Goal: Information Seeking & Learning: Find specific fact

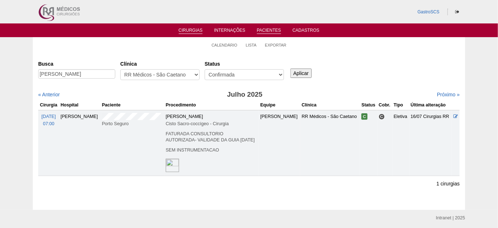
click at [261, 30] on link "Pacientes" at bounding box center [269, 31] width 24 height 6
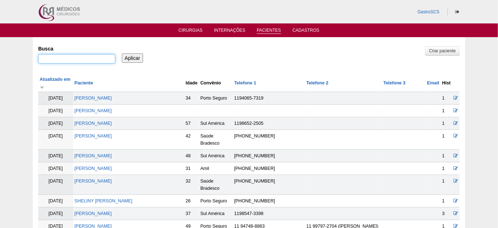
click at [76, 54] on input "Busca" at bounding box center [76, 58] width 77 height 9
paste input "[PERSON_NAME]"
type input "[PERSON_NAME]"
click at [127, 59] on input "Aplicar" at bounding box center [132, 57] width 21 height 9
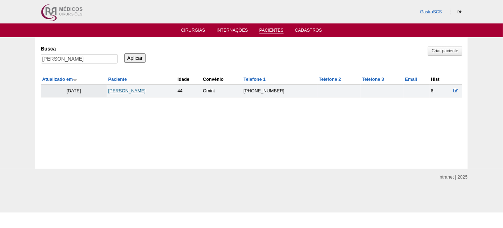
click at [130, 90] on link "MARIANNE LUCILIO DA SILVA" at bounding box center [126, 90] width 37 height 5
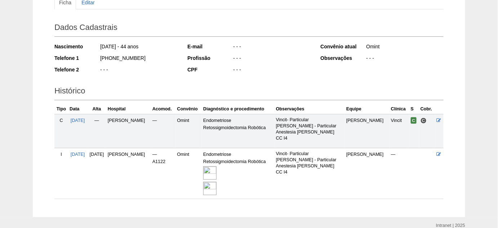
scroll to position [98, 0]
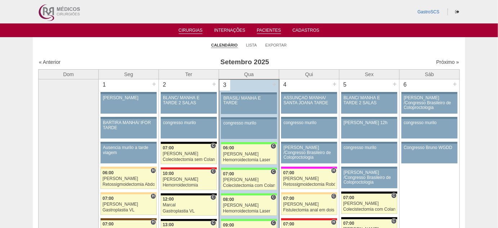
click at [265, 30] on link "Pacientes" at bounding box center [269, 31] width 24 height 6
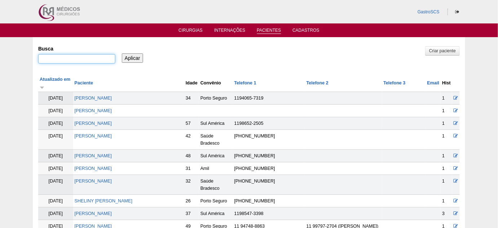
click at [81, 56] on input "Busca" at bounding box center [76, 58] width 77 height 9
paste input "[PERSON_NAME]"
type input "[PERSON_NAME]"
click at [136, 53] on input "Aplicar" at bounding box center [132, 57] width 21 height 9
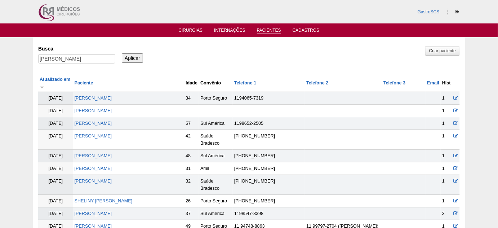
scroll to position [0, 0]
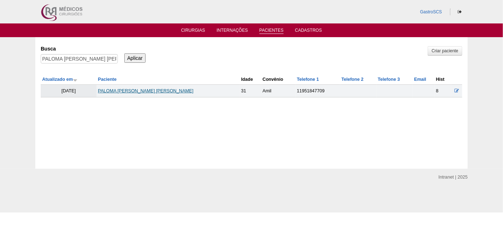
click at [159, 92] on link "[PERSON_NAME]" at bounding box center [145, 90] width 95 height 5
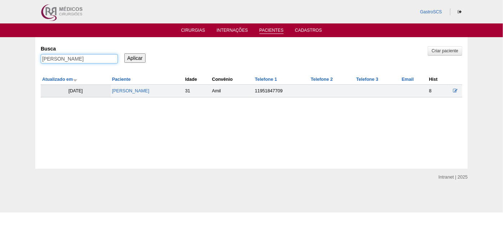
click at [108, 58] on input "[PERSON_NAME]" at bounding box center [79, 58] width 77 height 9
click at [108, 58] on input "PALOMA CRISTINA DE SANTANA DIAS" at bounding box center [79, 58] width 77 height 9
paste input "IVETE [PERSON_NAME]"
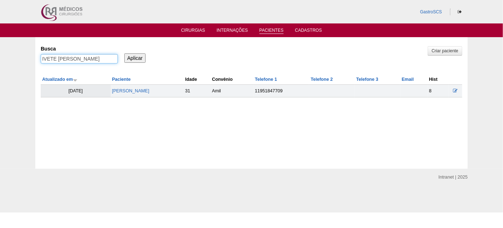
type input "IVETE [PERSON_NAME]"
click at [135, 57] on input "Aplicar" at bounding box center [134, 57] width 21 height 9
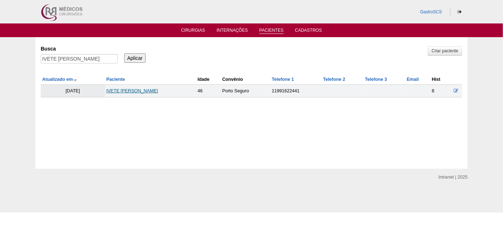
click at [152, 92] on link "IVETE CRISTIAN SANTOS DA GAMA" at bounding box center [131, 90] width 51 height 5
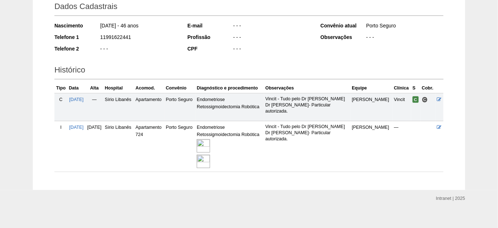
scroll to position [112, 0]
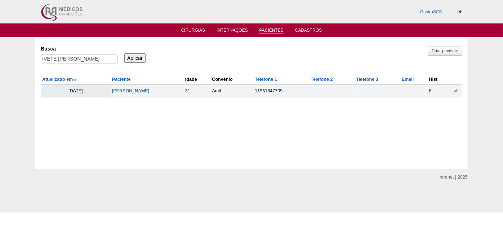
click at [137, 88] on link "[PERSON_NAME]" at bounding box center [130, 90] width 37 height 5
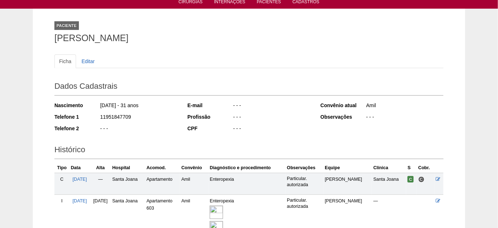
scroll to position [65, 0]
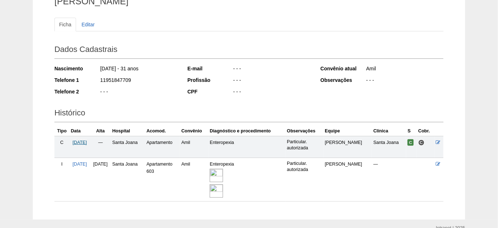
click at [87, 142] on span "07/08/2025" at bounding box center [79, 142] width 14 height 5
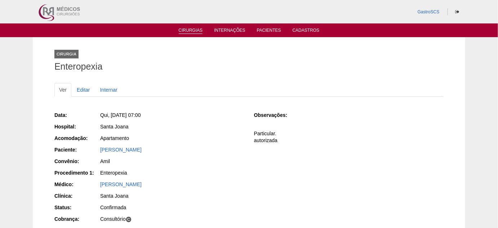
click at [188, 30] on link "Cirurgias" at bounding box center [191, 31] width 24 height 6
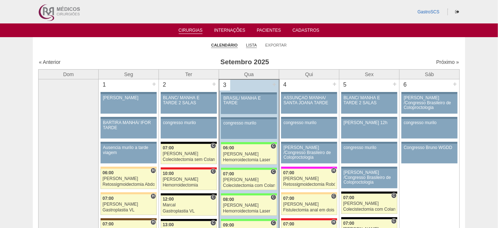
drag, startPoint x: 261, startPoint y: 46, endPoint x: 253, endPoint y: 43, distance: 8.4
click at [261, 46] on ul "Calendário Lista Exportar" at bounding box center [249, 44] width 432 height 15
click at [253, 48] on li "Lista" at bounding box center [251, 45] width 11 height 10
click at [251, 44] on link "Lista" at bounding box center [251, 44] width 11 height 5
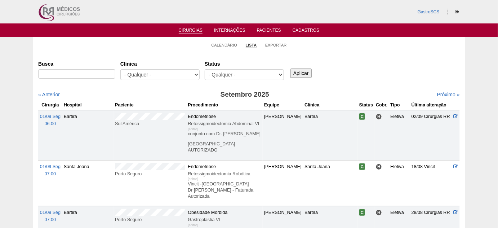
click at [176, 82] on div "- Qualquer - 6R Alphaville Assunção Bartira Brasil Christovão da Gama Cruz Azul…" at bounding box center [159, 76] width 79 height 14
click at [177, 76] on select "- Qualquer - 6R Alphaville Assunção Bartira Brasil Christovão da Gama Cruz Azul…" at bounding box center [159, 74] width 79 height 11
click at [120, 69] on select "- Qualquer - 6R Alphaville Assunção Bartira Brasil Christovão da Gama Cruz Azul…" at bounding box center [159, 74] width 79 height 11
click at [166, 75] on select "- Qualquer - 6R Alphaville Assunção Bartira Brasil Christovão da Gama Cruz Azul…" at bounding box center [159, 74] width 79 height 11
select select "23"
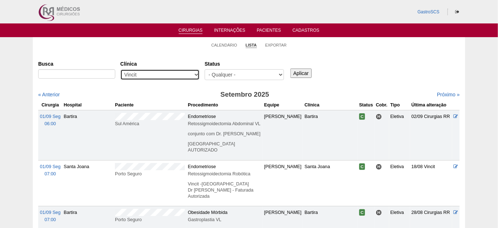
click at [120, 69] on select "- Qualquer - 6R Alphaville Assunção Bartira Brasil Christovão da Gama Cruz Azul…" at bounding box center [159, 74] width 79 height 11
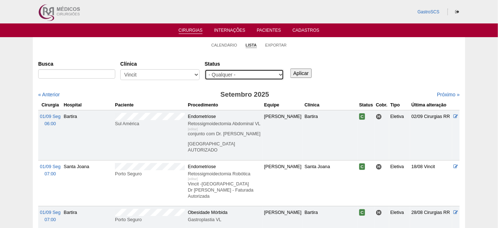
click at [263, 70] on select "- Qualquer - Reservada Confirmada Suspensa Cancelada" at bounding box center [243, 74] width 79 height 11
select select "conf"
click at [204, 69] on select "- Qualquer - Reservada Confirmada Suspensa Cancelada" at bounding box center [243, 74] width 79 height 11
click at [309, 64] on div "Aplicar" at bounding box center [303, 68] width 29 height 20
click at [305, 71] on input "Aplicar" at bounding box center [300, 72] width 21 height 9
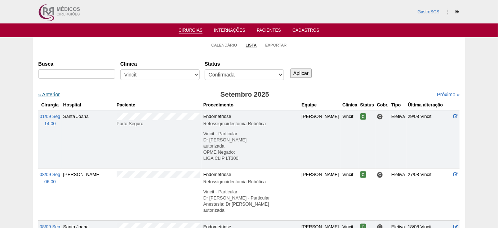
click at [53, 96] on link "« Anterior" at bounding box center [49, 94] width 22 height 6
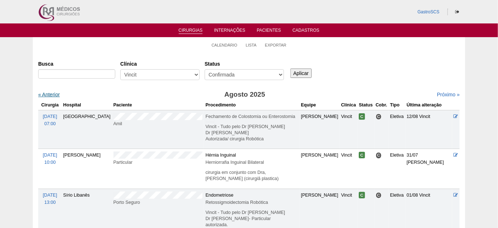
click at [53, 94] on link "« Anterior" at bounding box center [49, 94] width 22 height 6
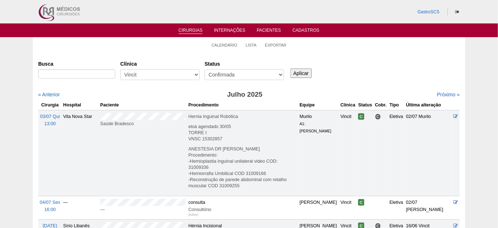
click at [46, 95] on link "« Anterior" at bounding box center [49, 94] width 22 height 6
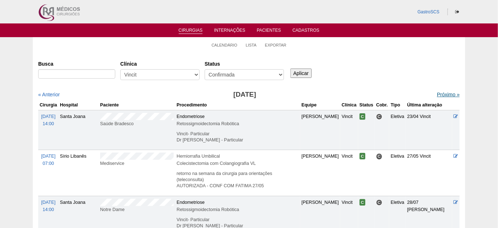
click at [443, 95] on link "Próximo »" at bounding box center [448, 94] width 23 height 6
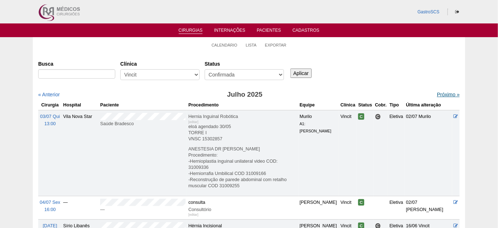
click at [442, 95] on link "Próximo »" at bounding box center [448, 94] width 23 height 6
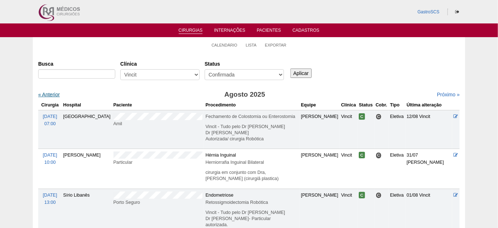
click at [50, 95] on link "« Anterior" at bounding box center [49, 94] width 22 height 6
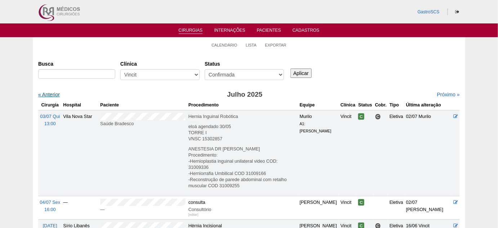
click at [43, 93] on link "« Anterior" at bounding box center [49, 94] width 22 height 6
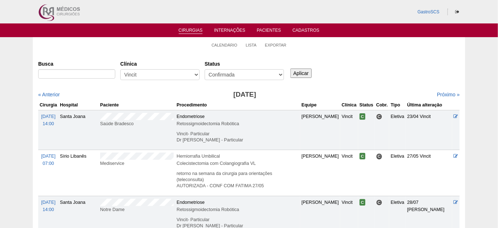
click at [193, 30] on link "Cirurgias" at bounding box center [191, 31] width 24 height 6
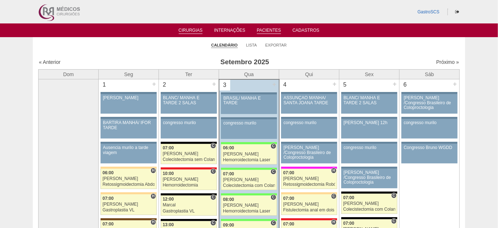
click at [274, 31] on link "Pacientes" at bounding box center [269, 31] width 24 height 6
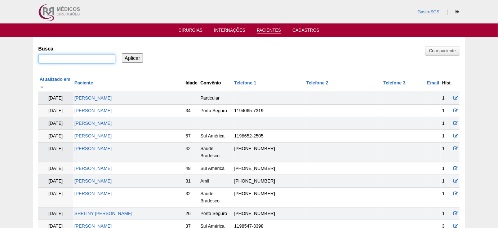
click at [80, 56] on input "Busca" at bounding box center [76, 58] width 77 height 9
paste input "PATRICIA COSTA DE ALENCAR"
type input "PATRICIA COSTA DE ALENCAR"
click at [133, 59] on input "Aplicar" at bounding box center [132, 57] width 21 height 9
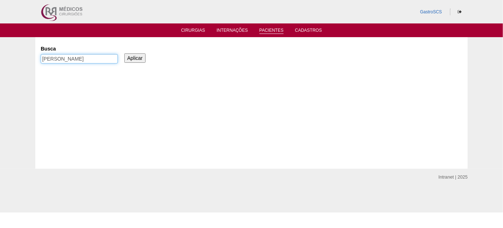
click at [43, 57] on input "[PERSON_NAME]" at bounding box center [79, 58] width 77 height 9
click at [131, 57] on input "Aplicar" at bounding box center [134, 57] width 21 height 9
click at [46, 60] on input "[PERSON_NAME]" at bounding box center [79, 58] width 77 height 9
type input ""[PERSON_NAME]""
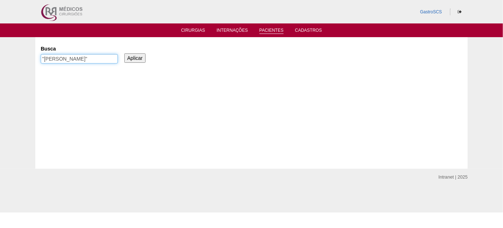
click at [124, 53] on input "Aplicar" at bounding box center [134, 57] width 21 height 9
click at [104, 55] on input ""[PERSON_NAME]"" at bounding box center [79, 58] width 77 height 9
type input "[PERSON_NAME]"
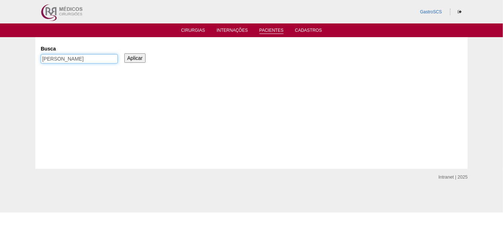
click at [124, 53] on input "Aplicar" at bounding box center [134, 57] width 21 height 9
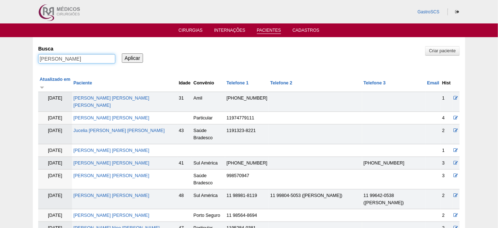
drag, startPoint x: 67, startPoint y: 57, endPoint x: 28, endPoint y: 57, distance: 39.6
paste input "[PERSON_NAME] [PERSON_NAME]"
click at [84, 58] on input "[PERSON_NAME] [PERSON_NAME]" at bounding box center [76, 58] width 77 height 9
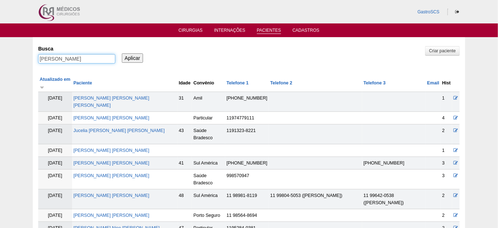
type input "[PERSON_NAME]"
click at [122, 53] on input "Aplicar" at bounding box center [132, 57] width 21 height 9
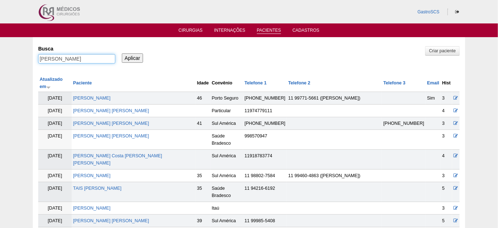
click at [109, 58] on input "[PERSON_NAME]" at bounding box center [76, 58] width 77 height 9
type input ""[PERSON_NAME]""
click at [122, 53] on input "Aplicar" at bounding box center [132, 57] width 21 height 9
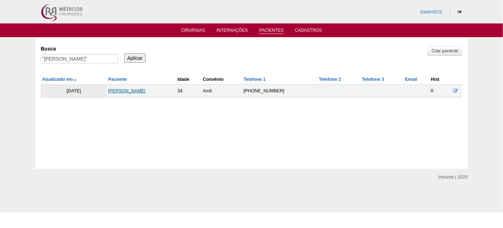
click at [145, 91] on link "[PERSON_NAME]" at bounding box center [126, 90] width 37 height 5
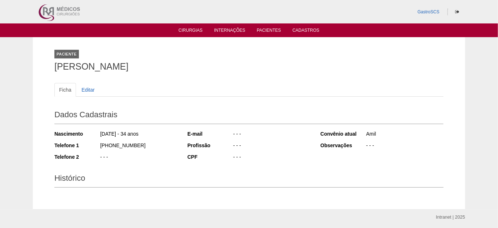
scroll to position [24, 0]
